Goal: Communication & Community: Answer question/provide support

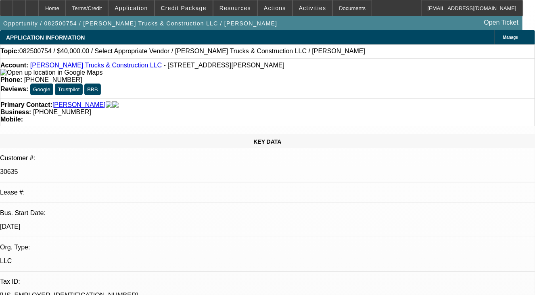
select select "0"
select select "2"
select select "0.1"
select select "1"
select select "2"
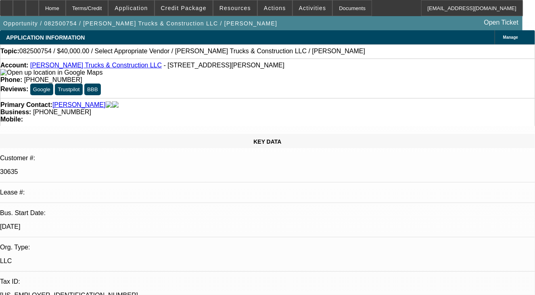
select select "4"
radio input "true"
type textarea "D"
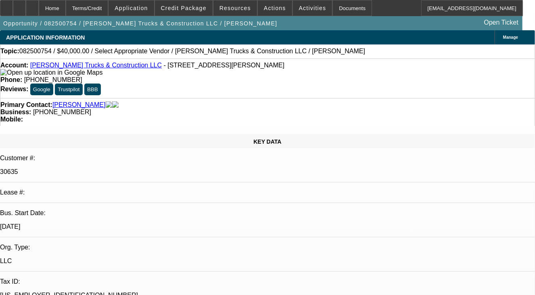
type textarea "SOLD LEASE , NO PAYMENT HISTORY"
radio input "true"
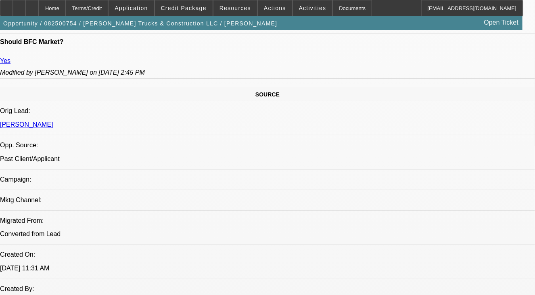
scroll to position [565, 0]
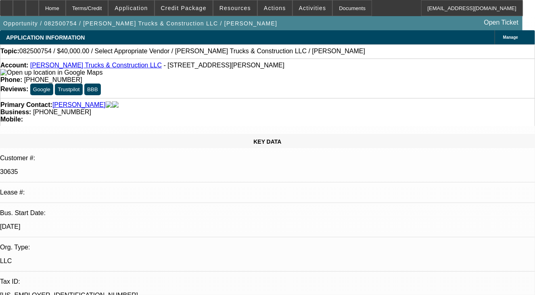
select select "0"
select select "2"
select select "0.1"
select select "1"
select select "2"
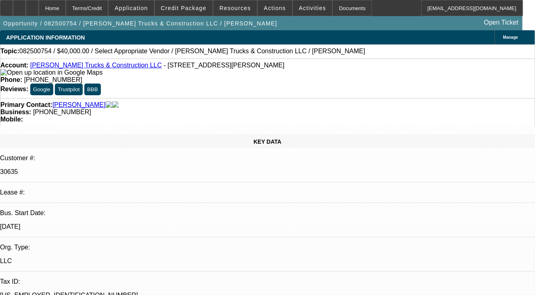
select select "4"
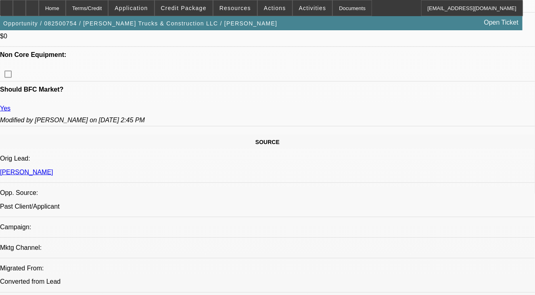
scroll to position [444, 0]
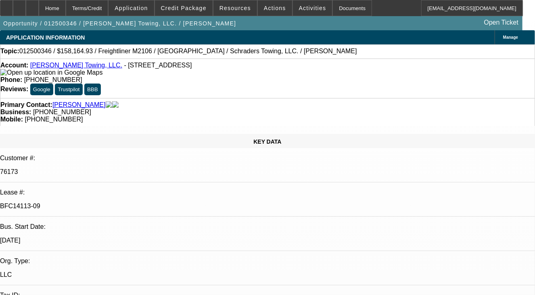
select select "0"
select select "2"
select select "0.1"
select select "0"
select select "2"
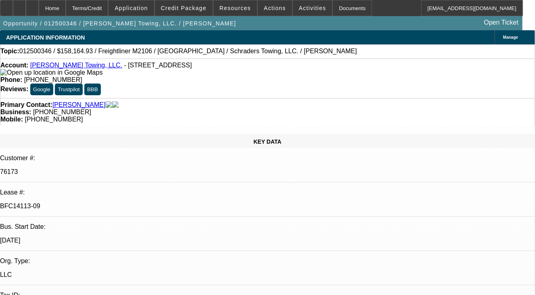
select select "0.1"
select select "0"
select select "0.1"
select select "0"
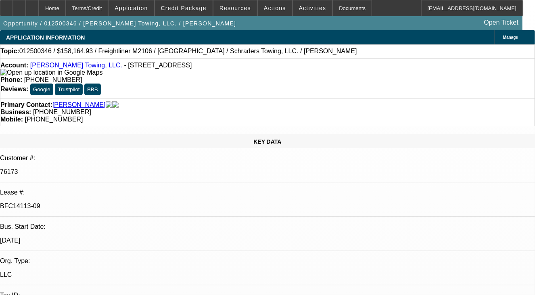
select select "2"
select select "0.1"
select select "1"
select select "2"
select select "4"
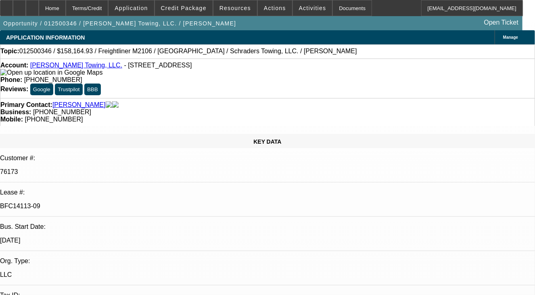
select select "1"
select select "2"
select select "4"
select select "1"
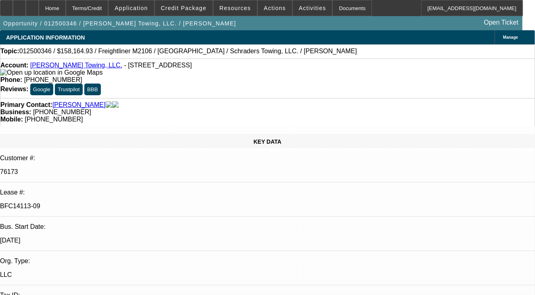
select select "4"
select select "1"
select select "2"
select select "4"
drag, startPoint x: 108, startPoint y: 144, endPoint x: 69, endPoint y: 142, distance: 39.2
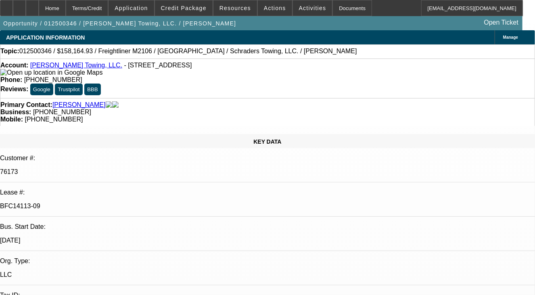
click at [69, 202] on div "BFC14113-09" at bounding box center [267, 205] width 535 height 7
copy p "BFC14113-09"
